Goal: Task Accomplishment & Management: Use online tool/utility

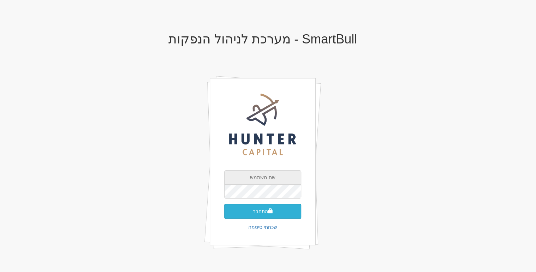
type input "[EMAIL_ADDRESS][DOMAIN_NAME]"
click at [254, 214] on button "התחבר" at bounding box center [262, 211] width 77 height 15
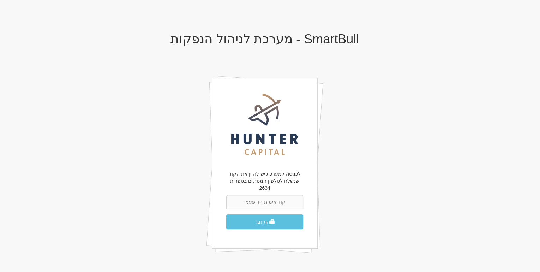
click at [256, 197] on input "text" at bounding box center [264, 202] width 77 height 14
type input "521084"
click at [226, 214] on button "התחבר" at bounding box center [264, 221] width 77 height 15
click at [261, 218] on button "התחבר" at bounding box center [264, 221] width 77 height 15
click at [278, 196] on input "521084" at bounding box center [264, 202] width 77 height 14
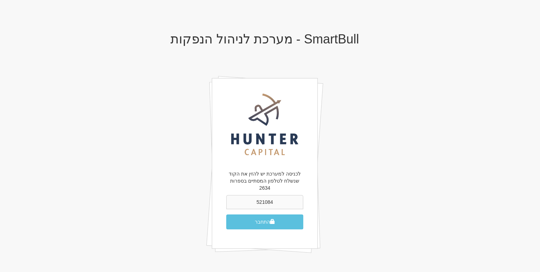
click at [278, 196] on input "521084" at bounding box center [264, 202] width 77 height 14
type input "679385"
click at [226, 214] on button "התחבר" at bounding box center [264, 221] width 77 height 15
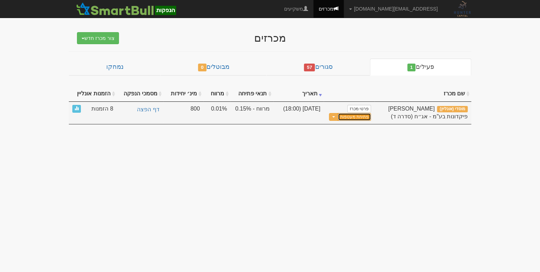
click at [357, 116] on button "פתיחת מעטפות" at bounding box center [354, 117] width 33 height 8
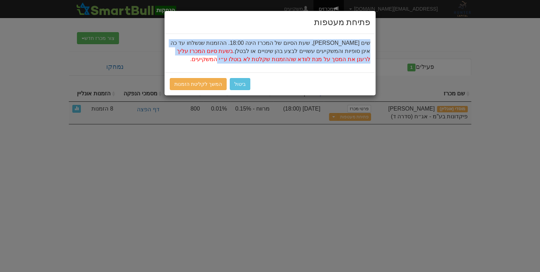
drag, startPoint x: 372, startPoint y: 42, endPoint x: 278, endPoint y: 64, distance: 96.6
click at [278, 64] on div "שים לב, שעת הסיום של המכרז הינה 18:00. ההזמנות שנשלחו עד כה אינן סופיות והמשקיע…" at bounding box center [270, 53] width 211 height 39
click at [200, 84] on link "המשך לקליטת הזמנות" at bounding box center [198, 84] width 57 height 12
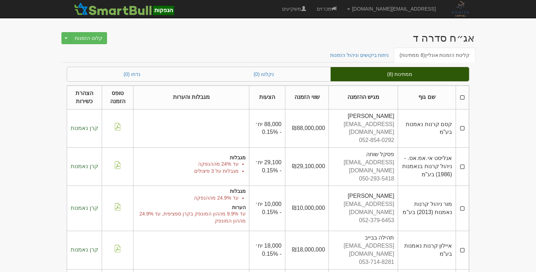
click at [463, 96] on th at bounding box center [462, 98] width 13 height 24
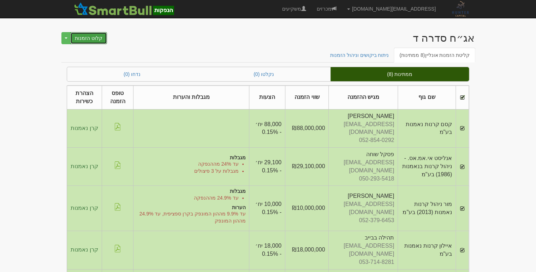
click at [82, 39] on button "קלוט הזמנות" at bounding box center [88, 38] width 37 height 12
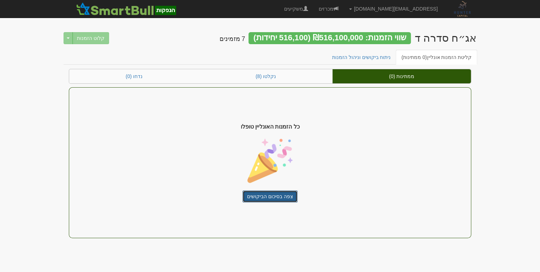
click at [265, 192] on link "צפה בסיכום הביקושים" at bounding box center [270, 196] width 55 height 12
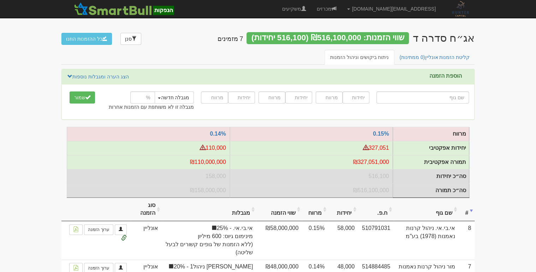
click at [414, 98] on input "text" at bounding box center [423, 97] width 93 height 12
type input "כ"
type input "כלל ביטוח (הון)"
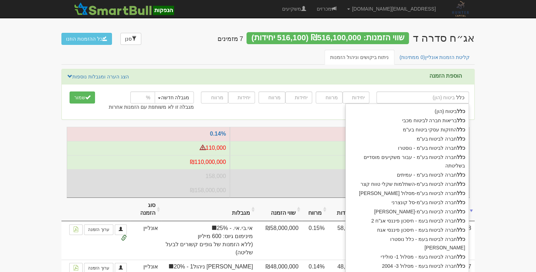
type input "כלל"
type input "כלל ח"
type input "כלל חברה לביטוח בע"מ"
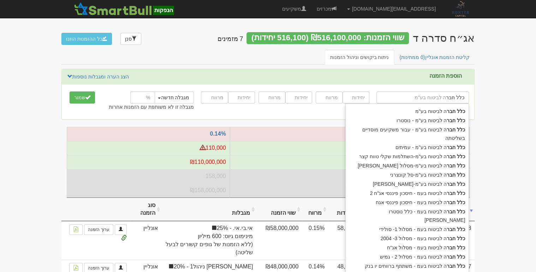
type input "כלל חברה"
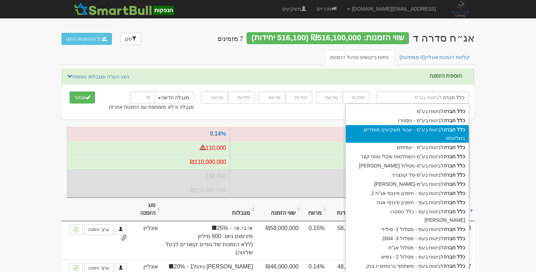
click at [422, 130] on div "כלל חברה לביטוח בע"מ - עבור משקיעים מוסדיים בשליטתה" at bounding box center [407, 134] width 123 height 18
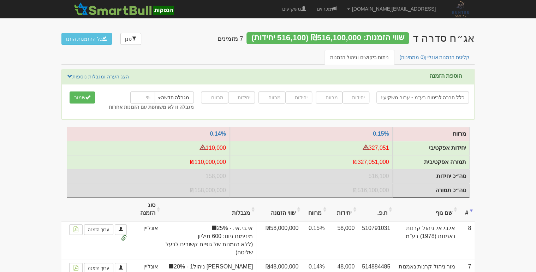
type input "כלל חברה לביטוח בע"מ - עבור משקיעים מוסדיים בשליטתה"
click at [361, 98] on input "number" at bounding box center [356, 97] width 27 height 12
type input "37500"
click at [361, 81] on div "37,500" at bounding box center [356, 80] width 25 height 13
click at [333, 109] on div "כלל חברה לביטוח בע"מ - עבור משקיעים מוסדיים בשליטתה כלל חברה כלל חברה לביטוח בע…" at bounding box center [268, 102] width 413 height 24
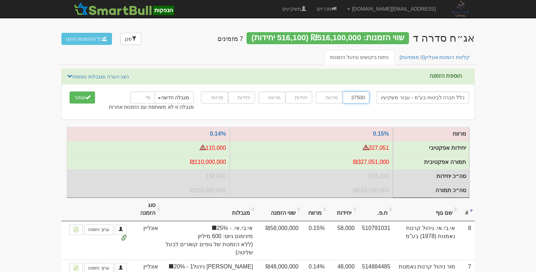
click at [359, 95] on input "37500" at bounding box center [356, 97] width 27 height 12
click at [356, 97] on input "37500" at bounding box center [356, 97] width 27 height 12
click at [335, 96] on input "number" at bounding box center [329, 97] width 27 height 12
type input "0.15"
click at [327, 80] on div "0.15" at bounding box center [328, 80] width 19 height 13
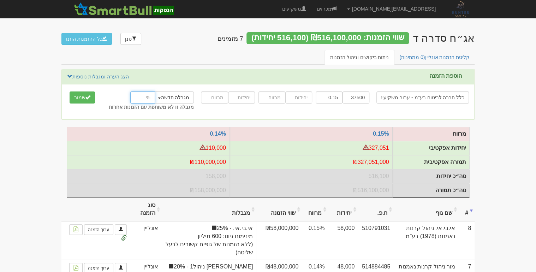
click at [145, 96] on input "number" at bounding box center [142, 97] width 25 height 12
type input "25"
click at [172, 78] on h3 "הוספת הזמנה הצג הערה ומגבלות נוספות הסתר הערה ומגבלות נוספות" at bounding box center [264, 77] width 395 height 8
click at [87, 98] on span "submit" at bounding box center [87, 97] width 5 height 5
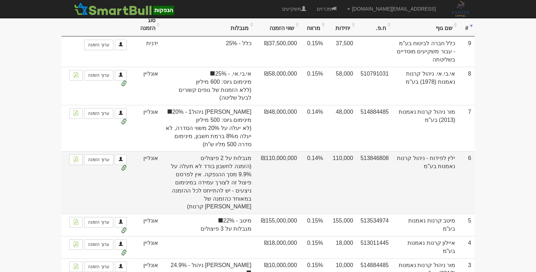
scroll to position [226, 0]
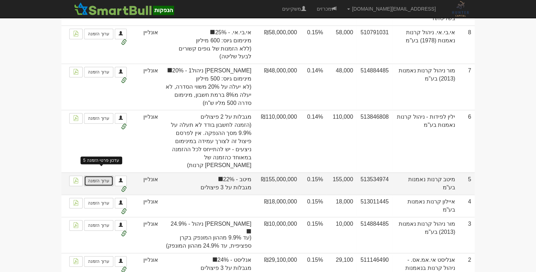
click at [101, 176] on link "ערוך הזמנה" at bounding box center [98, 181] width 29 height 11
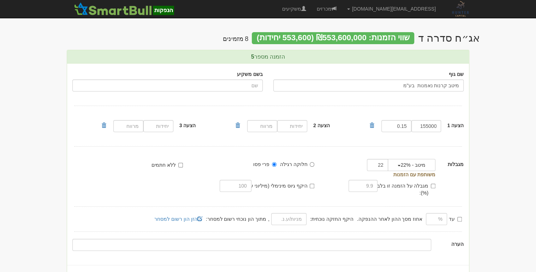
scroll to position [28, 0]
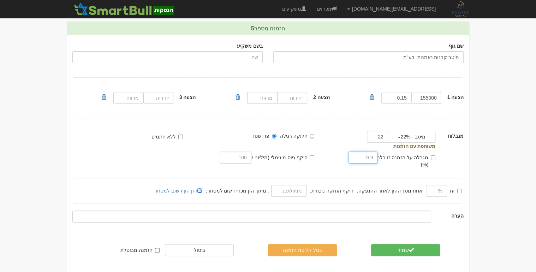
click at [373, 161] on input "text" at bounding box center [363, 158] width 29 height 12
click at [368, 159] on input "text" at bounding box center [363, 158] width 29 height 12
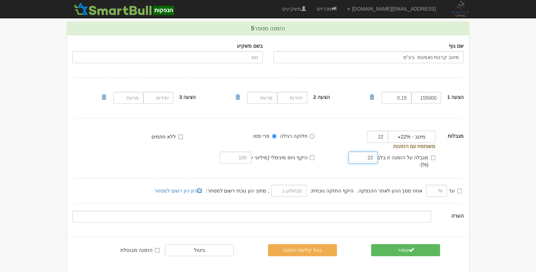
type input "2"
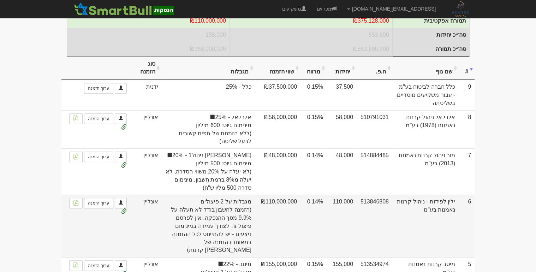
scroll to position [198, 0]
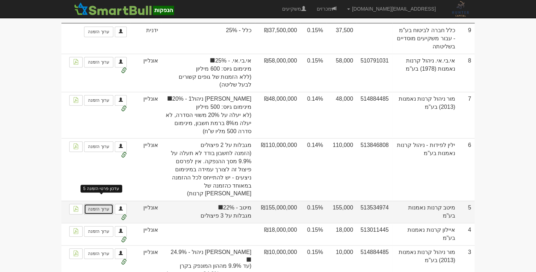
click at [103, 207] on link "ערוך הזמנה" at bounding box center [98, 209] width 29 height 11
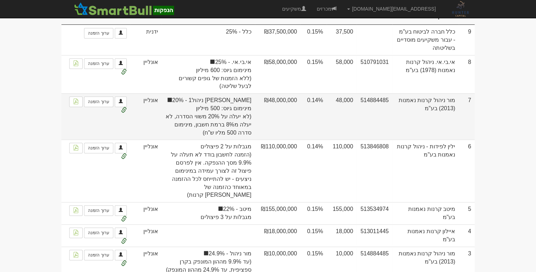
scroll to position [198, 0]
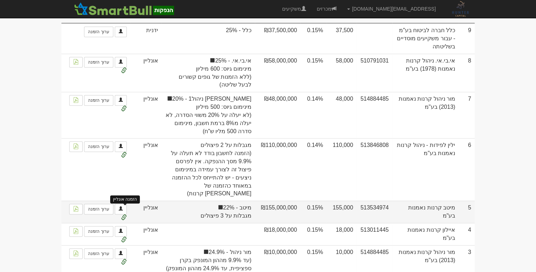
click at [122, 215] on span at bounding box center [124, 218] width 6 height 6
click at [124, 215] on span at bounding box center [124, 218] width 6 height 6
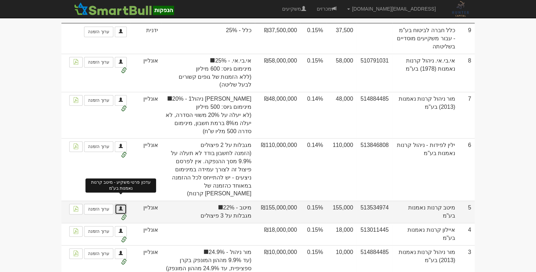
click at [121, 204] on link at bounding box center [121, 209] width 12 height 11
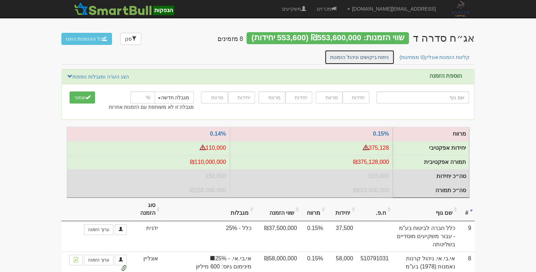
click at [365, 57] on link "ניתוח ביקושים וניהול הזמנות" at bounding box center [360, 57] width 70 height 15
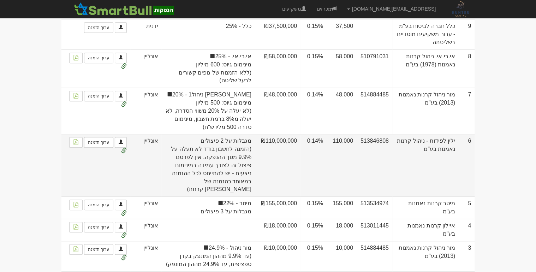
scroll to position [226, 0]
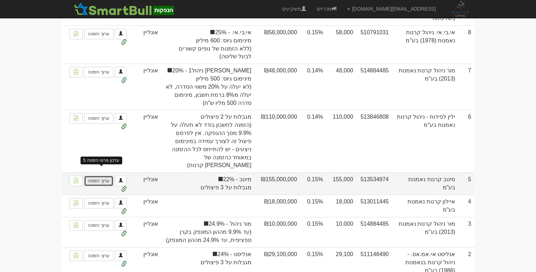
click at [108, 178] on link "ערוך הזמנה" at bounding box center [98, 181] width 29 height 11
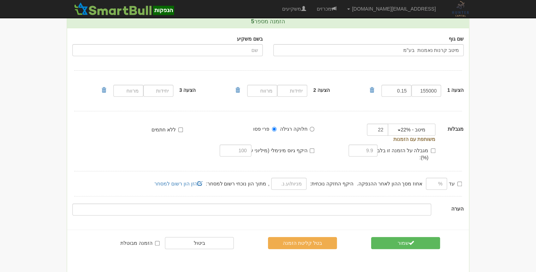
scroll to position [36, 0]
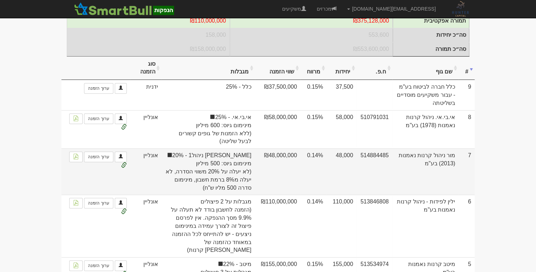
scroll to position [198, 0]
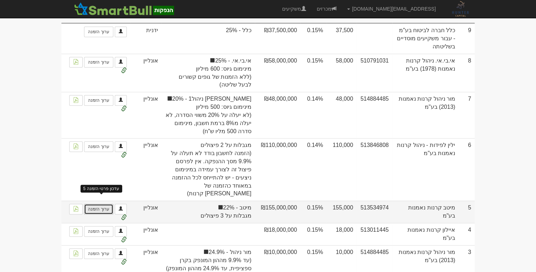
click at [107, 207] on link "ערוך הזמנה" at bounding box center [98, 209] width 29 height 11
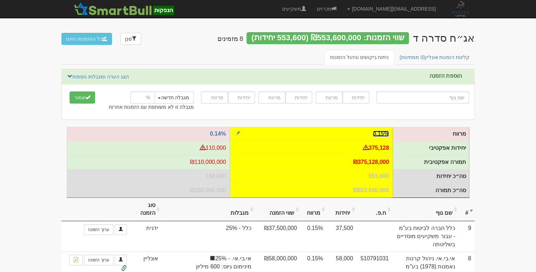
click at [384, 134] on link "0.15%" at bounding box center [381, 134] width 16 height 6
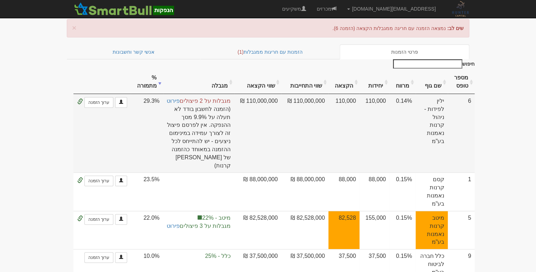
scroll to position [141, 0]
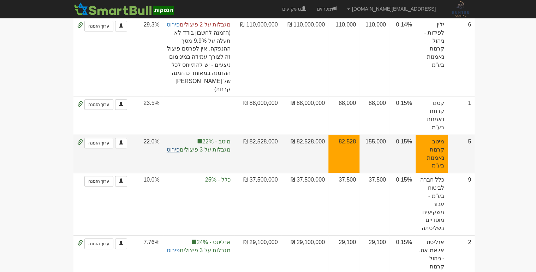
click at [180, 147] on link "פירוט" at bounding box center [173, 150] width 13 height 6
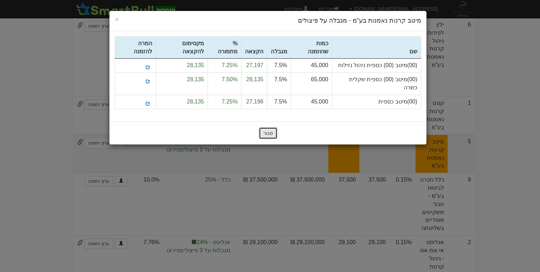
click at [271, 127] on button "סגור" at bounding box center [268, 133] width 19 height 12
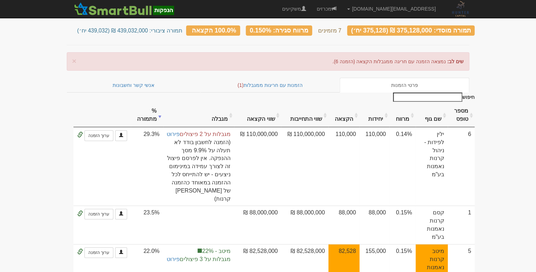
scroll to position [0, 0]
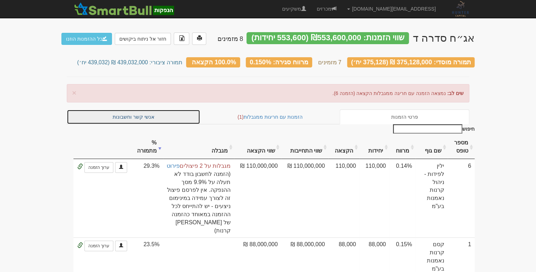
click at [138, 113] on link "אנשי קשר וחשבונות" at bounding box center [134, 117] width 134 height 15
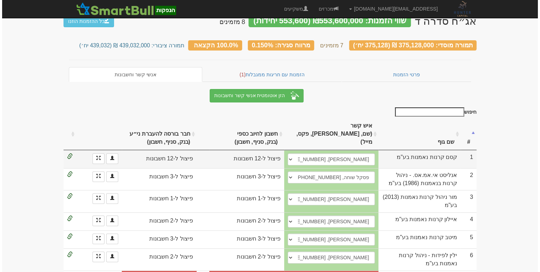
scroll to position [32, 0]
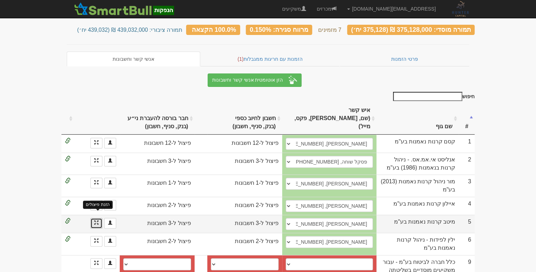
click at [97, 220] on span at bounding box center [96, 222] width 4 height 4
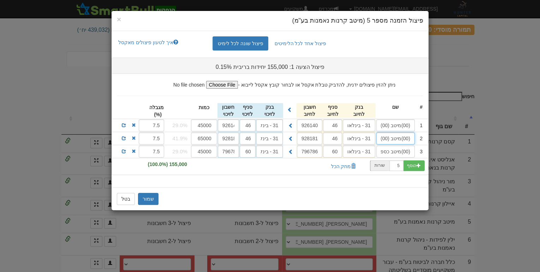
scroll to position [0, -40]
drag, startPoint x: 397, startPoint y: 139, endPoint x: 363, endPoint y: 137, distance: 33.9
click at [363, 137] on div "2 (00)מיטב (00) כספית שקלית כשרה 31 - בינלאומי 46 928181 31 - בינלאומי 46" at bounding box center [270, 138] width 317 height 13
click at [157, 138] on input "7.5" at bounding box center [152, 138] width 26 height 12
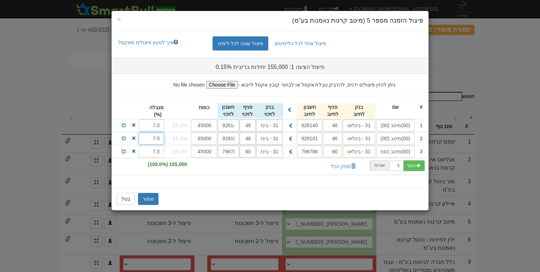
click at [157, 138] on input "7.5" at bounding box center [152, 138] width 26 height 12
type input "8"
drag, startPoint x: 374, startPoint y: 137, endPoint x: 350, endPoint y: 137, distance: 23.7
click at [350, 137] on div "2 (00)מיטב (00) כספית שקלית כשרה 31 - בינלאומי 46 928181 31 - בינלאומי 46" at bounding box center [270, 138] width 317 height 13
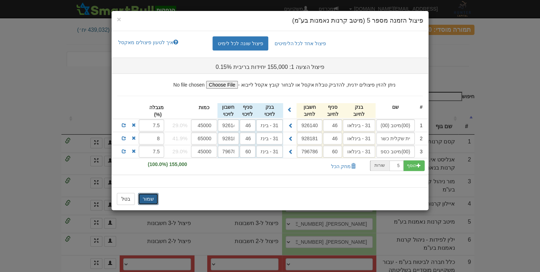
click at [153, 196] on button "שמור" at bounding box center [148, 199] width 20 height 12
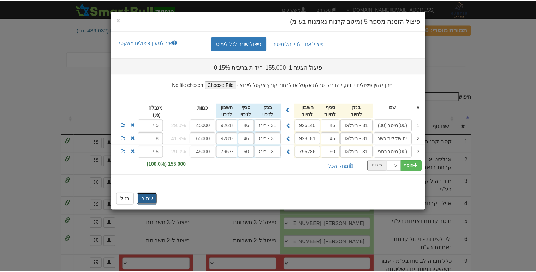
scroll to position [0, 0]
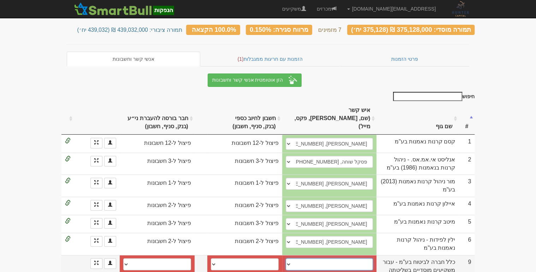
click at [287, 258] on select "[PERSON_NAME], 0546557155, [EMAIL_ADDRESS][DOMAIN_NAME] [PERSON_NAME], 054-2560…" at bounding box center [330, 264] width 88 height 12
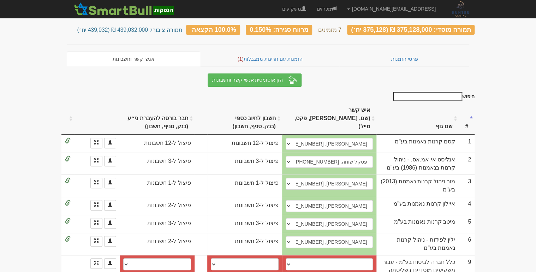
click at [526, 169] on body "[EMAIL_ADDRESS][DOMAIN_NAME] הגדרות חשבונות הנפקה תבניות הודעות קיבול" at bounding box center [268, 126] width 536 height 317
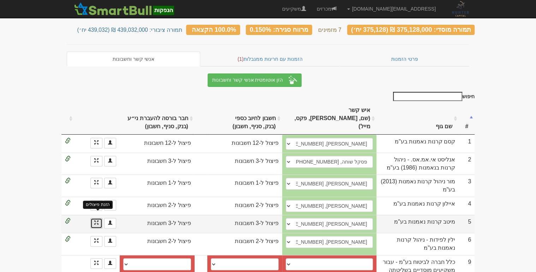
click at [97, 220] on span at bounding box center [96, 222] width 4 height 4
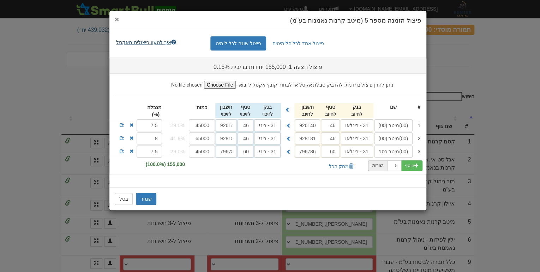
click at [116, 22] on span "×" at bounding box center [117, 19] width 4 height 8
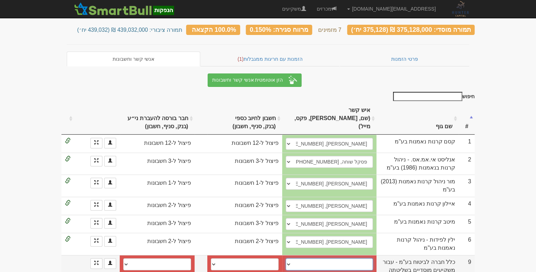
click at [290, 258] on select "[PERSON_NAME], 0546557155, [EMAIL_ADDRESS][DOMAIN_NAME] [PERSON_NAME], 054-2560…" at bounding box center [330, 264] width 88 height 12
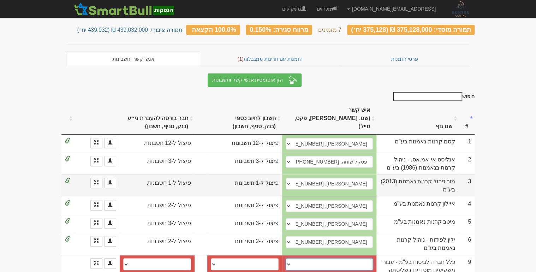
select select "5b44df8c1e2e6b0004a81e63"
click at [286, 258] on select "[PERSON_NAME], 0546557155, [EMAIL_ADDRESS][DOMAIN_NAME] [PERSON_NAME], 054-2560…" at bounding box center [330, 264] width 88 height 12
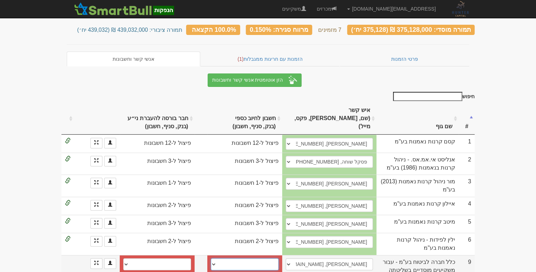
click at [211, 258] on select "פועלים (12), 600, 387007 חשבון חדש" at bounding box center [245, 264] width 68 height 12
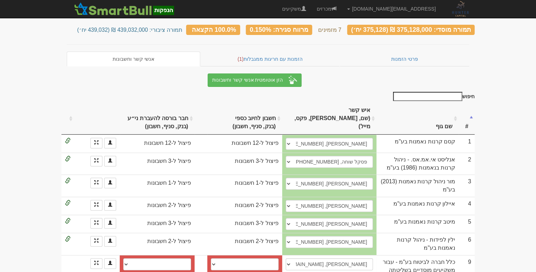
drag, startPoint x: 297, startPoint y: 269, endPoint x: 271, endPoint y: 266, distance: 26.0
click at [297, 269] on div "חיפוש # שם גוף איש קשר (שם, נייד, פקס, מייל) חשבון לחיוב [PERSON_NAME] (בנק, סנ…" at bounding box center [267, 188] width 413 height 193
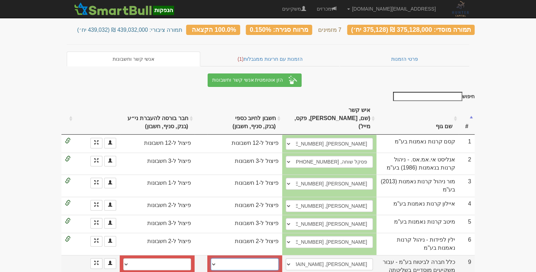
click at [215, 258] on select "פועלים (12), 600, 387007 חשבון חדש" at bounding box center [245, 264] width 68 height 12
select select "641b6208447238832265d7e6"
click at [211, 258] on select "פועלים (12), 600, 387007 חשבון חדש" at bounding box center [245, 264] width 68 height 12
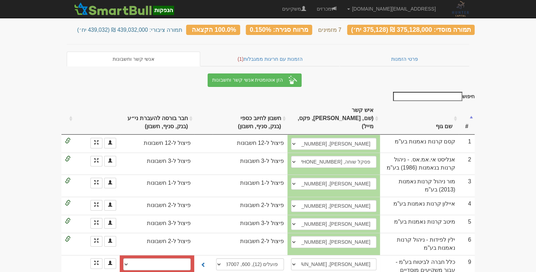
click at [6, 100] on body "[EMAIL_ADDRESS][DOMAIN_NAME] הגדרות חשבונות הנפקה תבניות הודעות קיבול" at bounding box center [268, 130] width 536 height 325
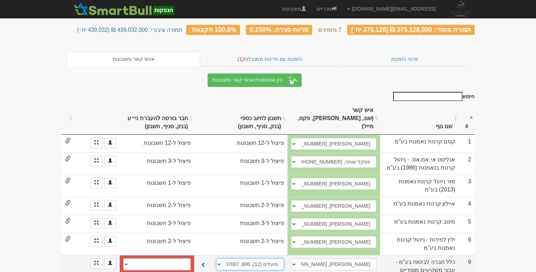
click at [220, 258] on select "פועלים (12), 600, 387007 חשבון חדש" at bounding box center [250, 264] width 68 height 12
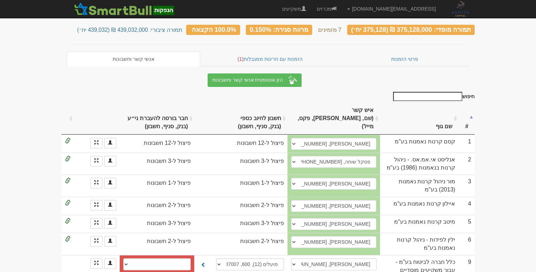
click at [14, 106] on body "[EMAIL_ADDRESS][DOMAIN_NAME] הגדרות חשבונות הנפקה תבניות הודעות קיבול" at bounding box center [268, 130] width 536 height 325
drag, startPoint x: 19, startPoint y: 170, endPoint x: 20, endPoint y: 166, distance: 4.3
click at [19, 168] on body "[EMAIL_ADDRESS][DOMAIN_NAME] הגדרות חשבונות הנפקה תבניות הודעות קיבול" at bounding box center [268, 130] width 536 height 325
